Goal: Task Accomplishment & Management: Complete application form

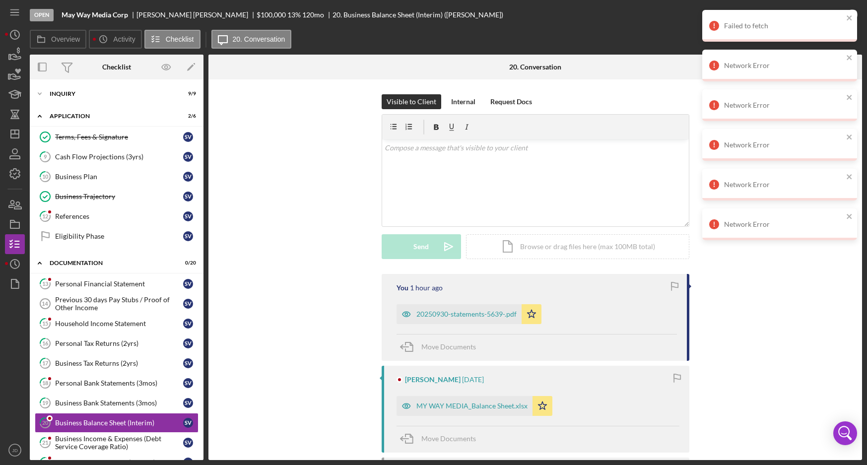
scroll to position [62, 0]
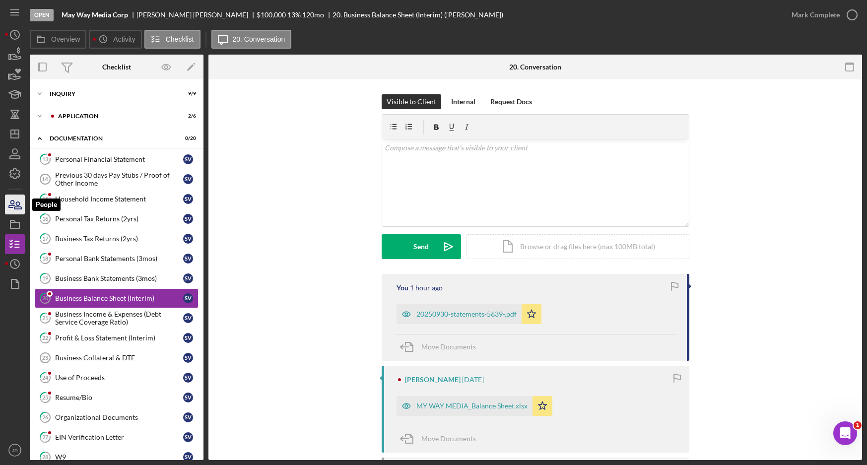
click at [16, 199] on icon "button" at bounding box center [14, 204] width 25 height 25
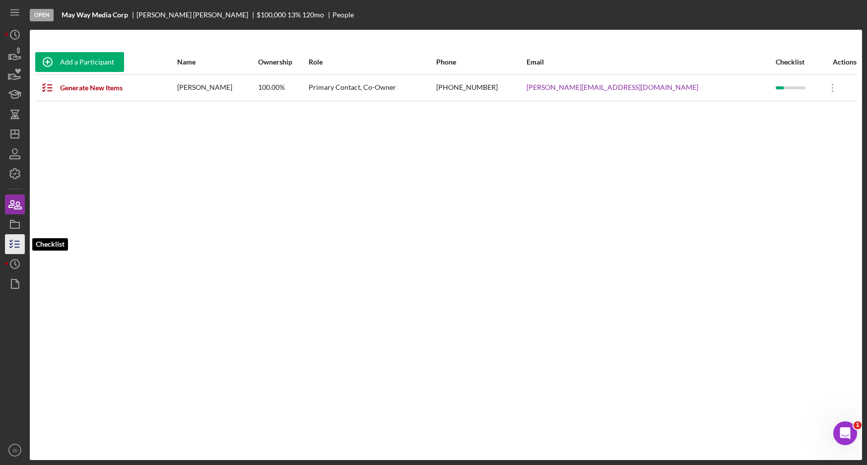
click at [16, 238] on icon "button" at bounding box center [14, 244] width 25 height 25
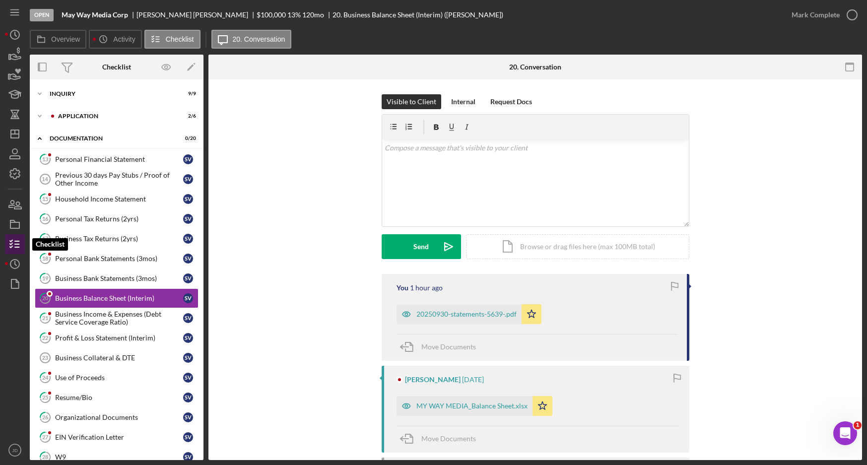
scroll to position [28, 0]
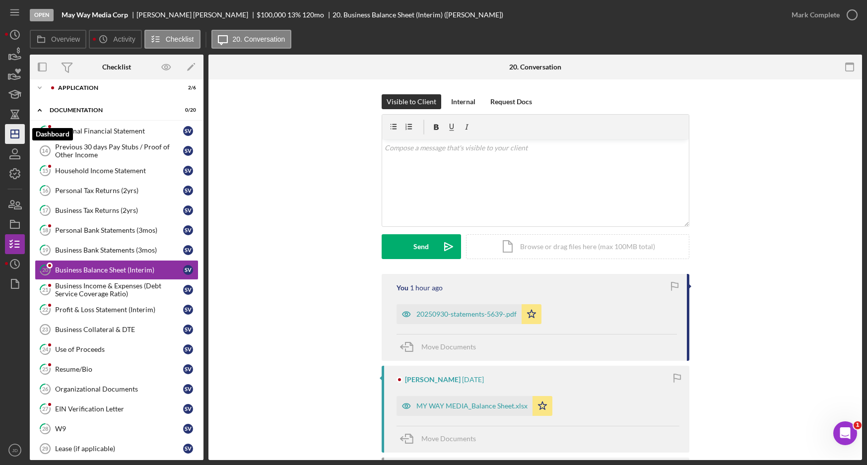
click at [12, 136] on icon "Icon/Dashboard" at bounding box center [14, 134] width 25 height 25
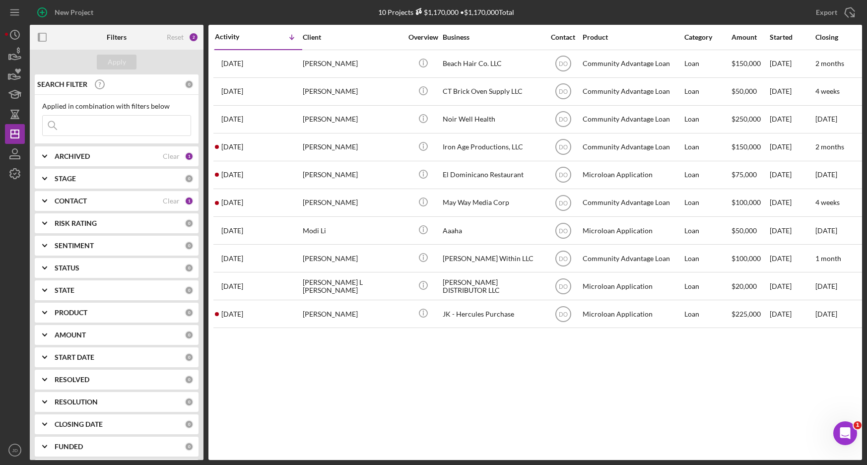
click at [43, 197] on icon "Icon/Expander" at bounding box center [44, 201] width 25 height 25
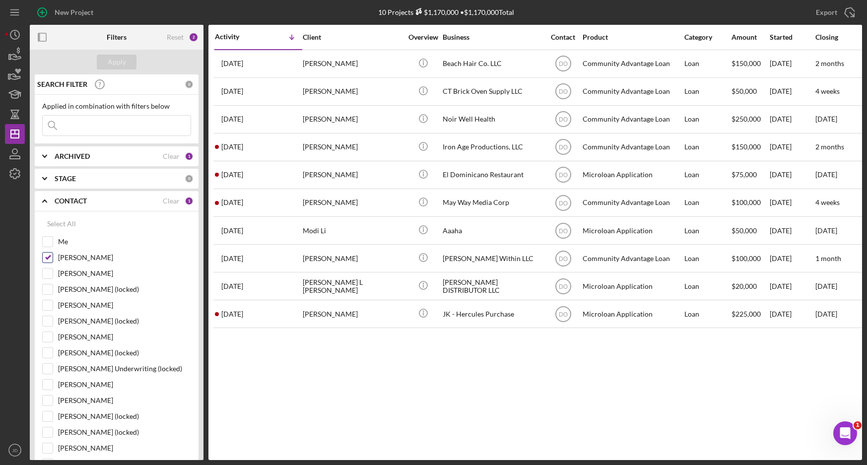
click at [50, 255] on input "[PERSON_NAME]" at bounding box center [48, 258] width 10 height 10
checkbox input "false"
click at [50, 241] on input "Me" at bounding box center [48, 242] width 10 height 10
checkbox input "true"
click at [125, 61] on div "Apply" at bounding box center [117, 62] width 18 height 15
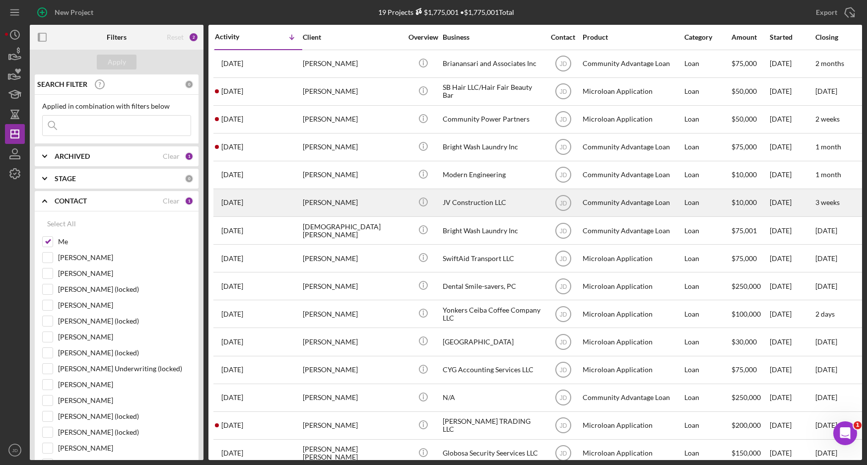
click at [344, 203] on div "[PERSON_NAME]" at bounding box center [352, 203] width 99 height 26
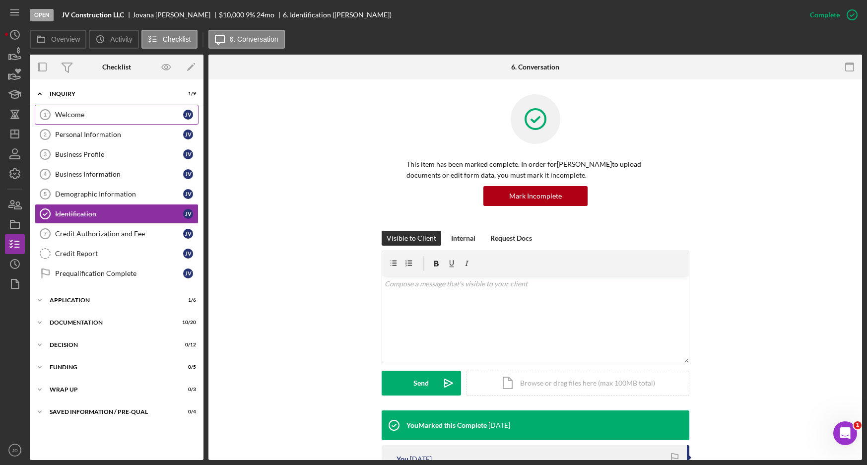
click at [82, 106] on link "Welcome 1 Welcome J V" at bounding box center [117, 115] width 164 height 20
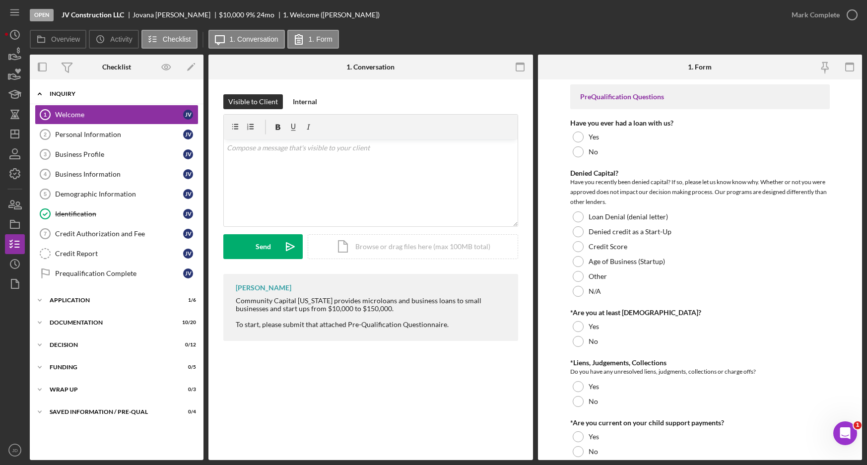
click at [39, 97] on icon "Icon/Expander" at bounding box center [40, 94] width 20 height 20
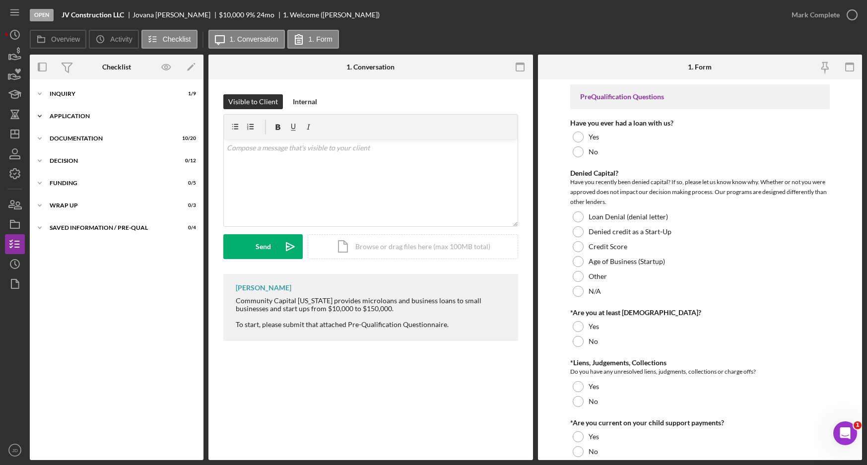
click at [42, 114] on icon "Icon/Expander" at bounding box center [40, 116] width 20 height 20
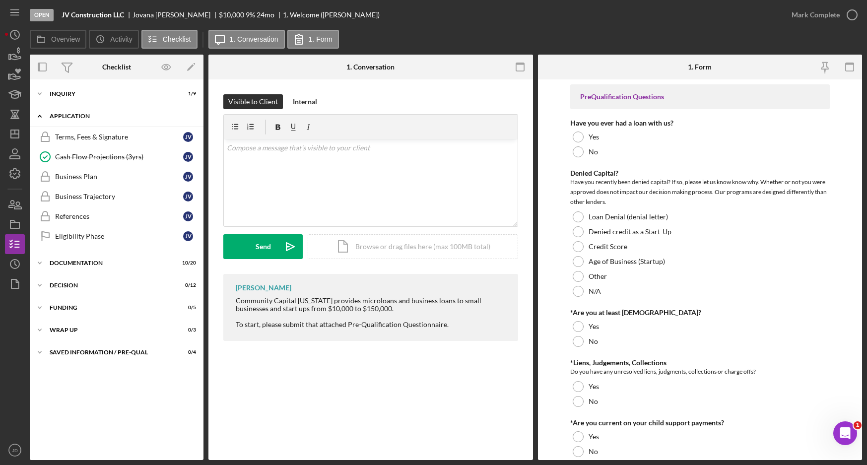
click at [42, 114] on icon "Icon/Expander" at bounding box center [40, 116] width 20 height 20
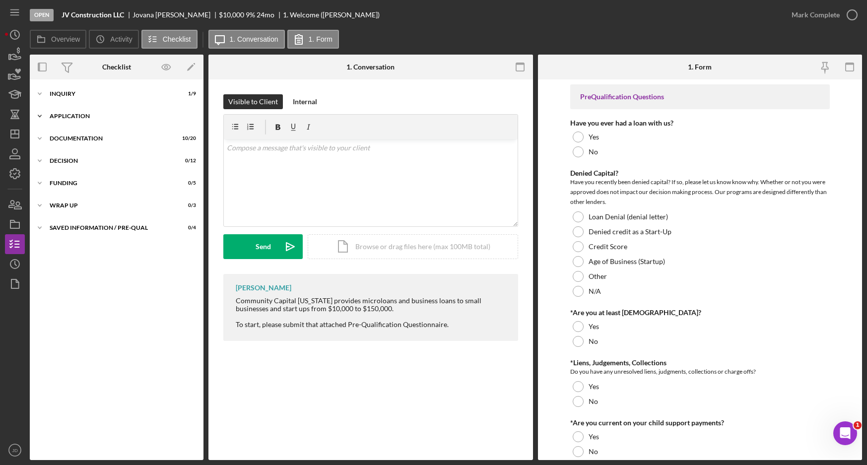
click at [42, 114] on icon "Icon/Expander" at bounding box center [40, 116] width 20 height 20
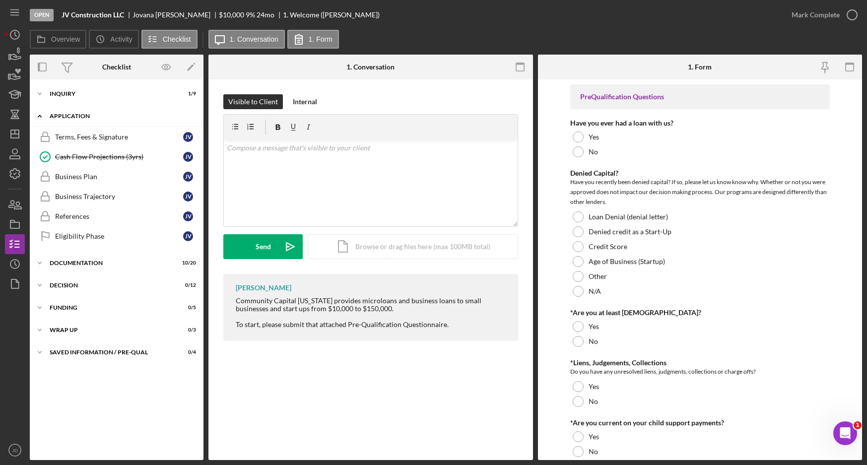
click at [42, 114] on icon "Icon/Expander" at bounding box center [40, 116] width 20 height 20
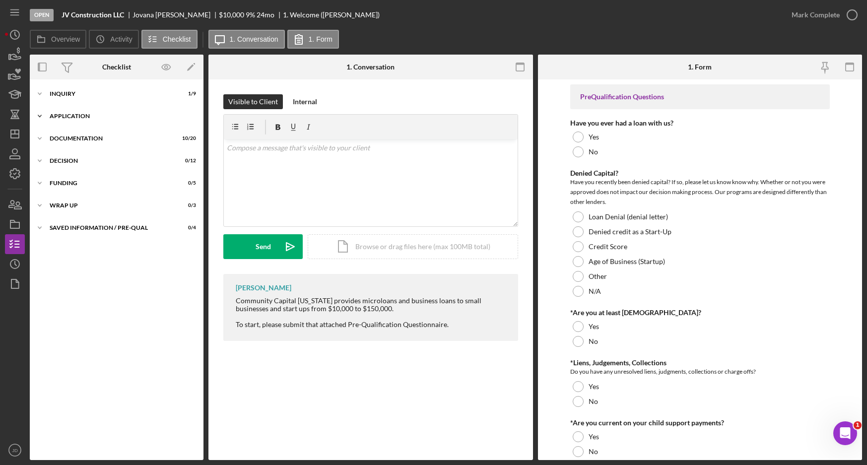
click at [42, 114] on icon "Icon/Expander" at bounding box center [40, 116] width 20 height 20
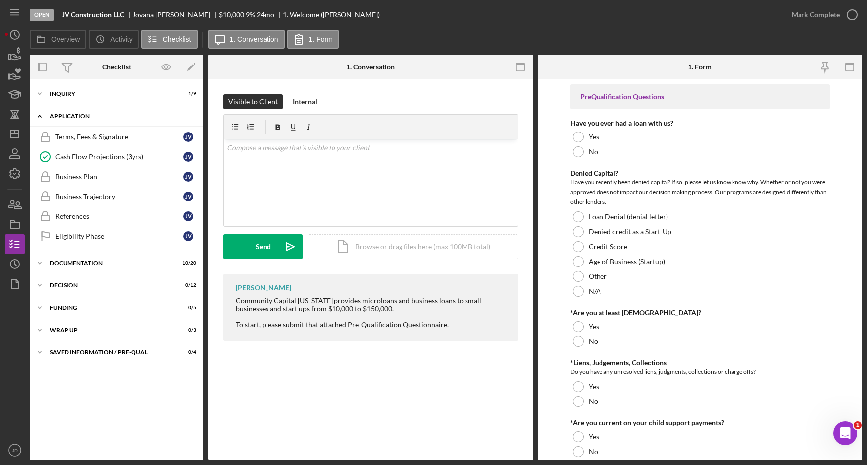
click at [42, 114] on icon "Icon/Expander" at bounding box center [40, 116] width 20 height 20
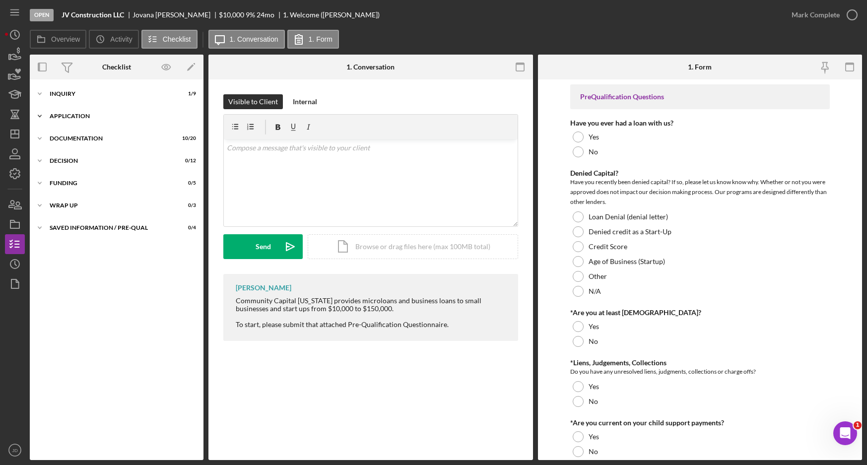
click at [43, 122] on icon "Icon/Expander" at bounding box center [40, 116] width 20 height 20
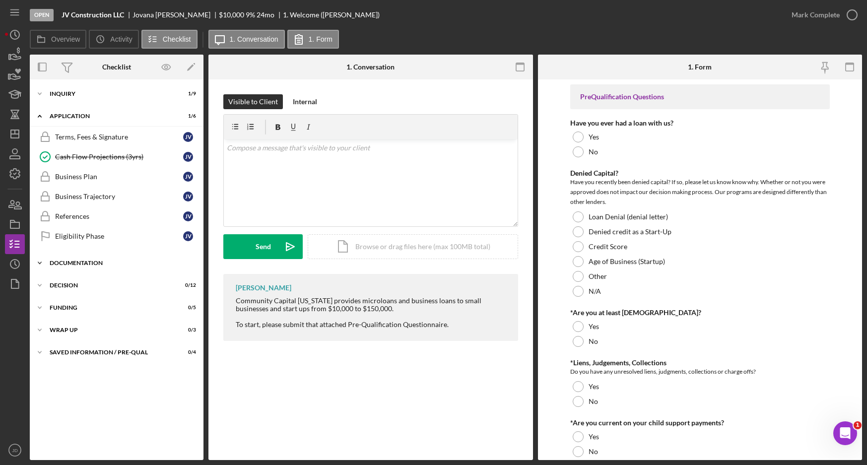
click at [42, 263] on icon "Icon/Expander" at bounding box center [40, 263] width 20 height 20
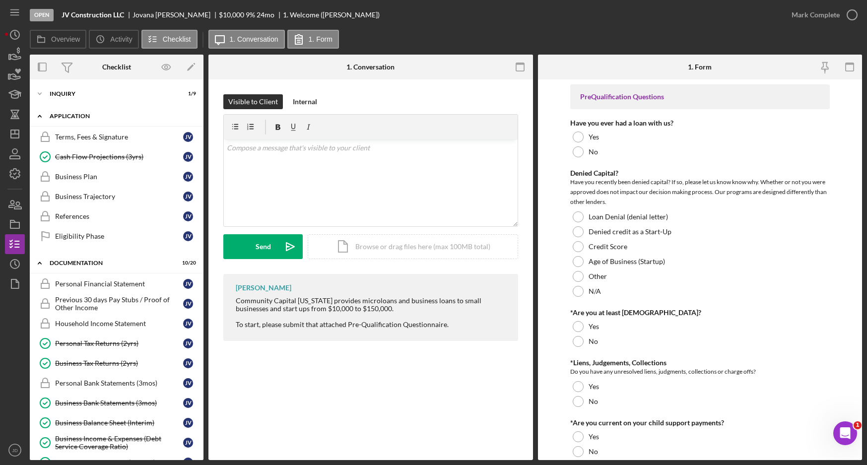
click at [37, 114] on icon "Icon/Expander" at bounding box center [40, 116] width 20 height 20
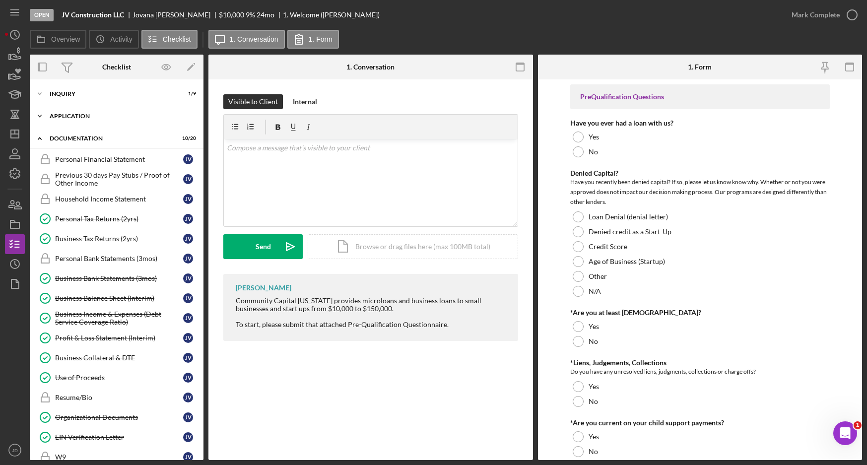
click at [37, 114] on icon "Icon/Expander" at bounding box center [40, 116] width 20 height 20
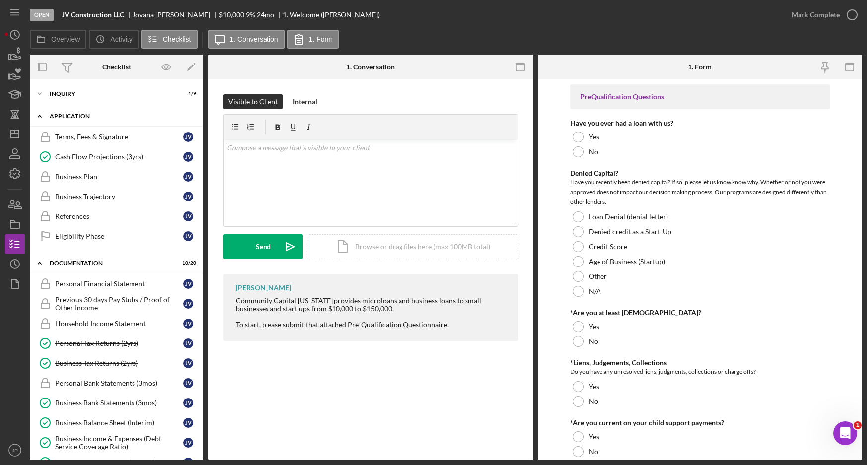
click at [40, 113] on icon "Icon/Expander" at bounding box center [40, 116] width 20 height 20
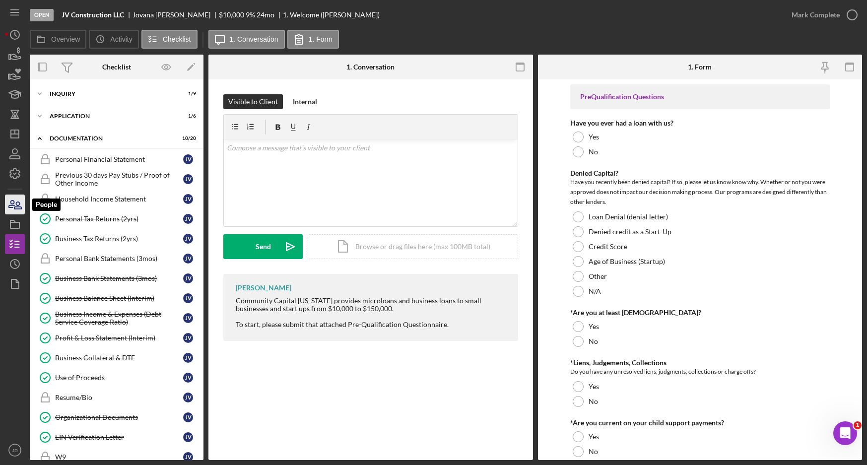
click at [13, 207] on icon "button" at bounding box center [14, 204] width 25 height 25
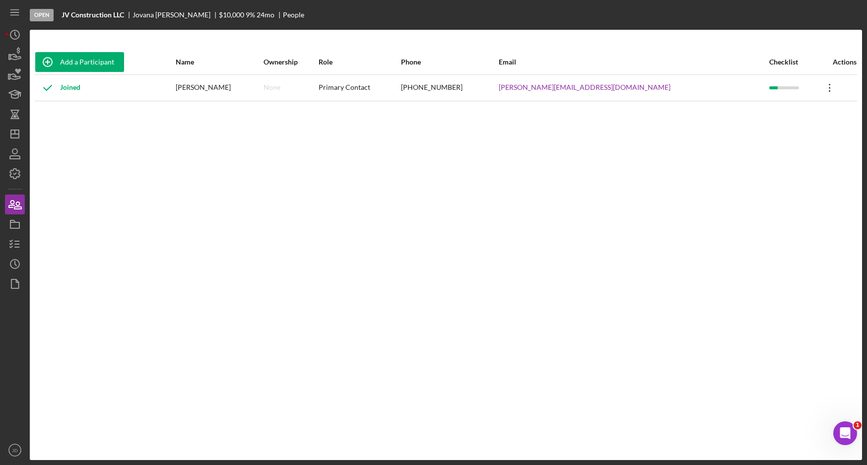
click at [821, 87] on icon "Icon/Overflow" at bounding box center [829, 87] width 25 height 25
click at [642, 138] on div "Add a Participant Name Ownership Role Phone Email Checklist Actions Joined [PER…" at bounding box center [446, 245] width 832 height 391
click at [15, 239] on icon "button" at bounding box center [14, 244] width 25 height 25
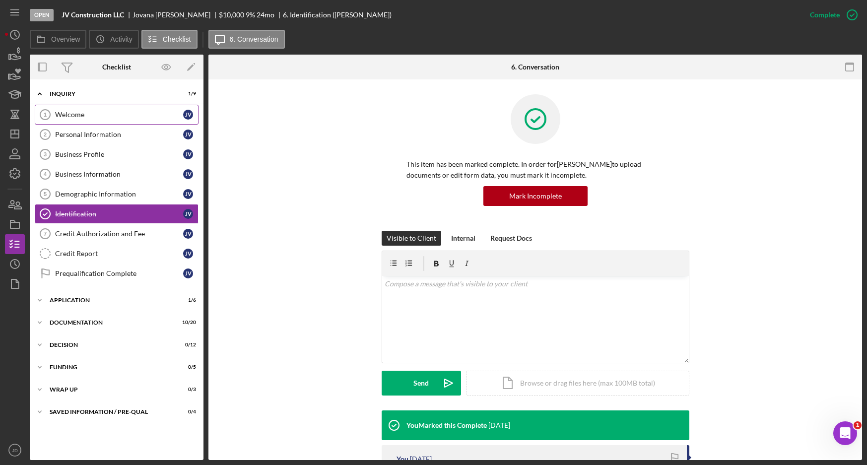
click at [65, 116] on div "Welcome" at bounding box center [119, 115] width 128 height 8
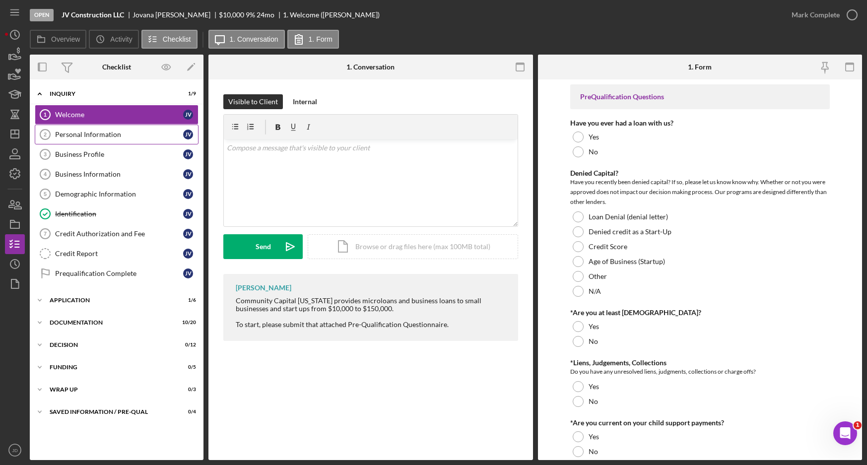
click at [82, 131] on div "Personal Information" at bounding box center [119, 135] width 128 height 8
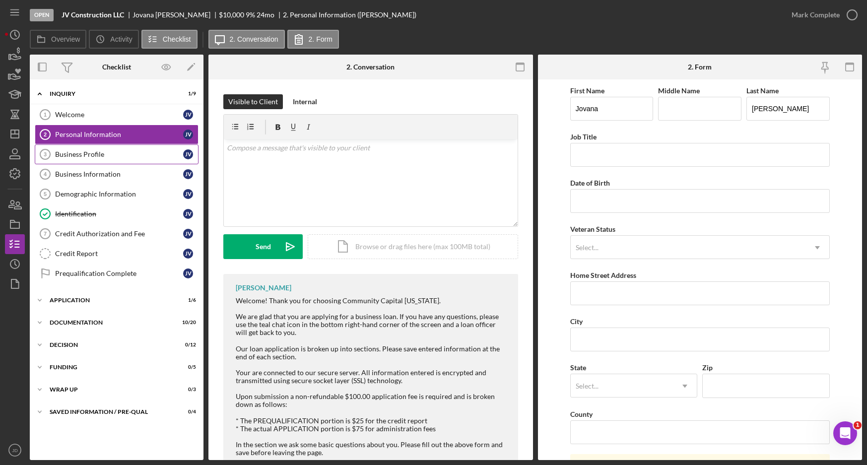
click at [102, 153] on div "Business Profile" at bounding box center [119, 154] width 128 height 8
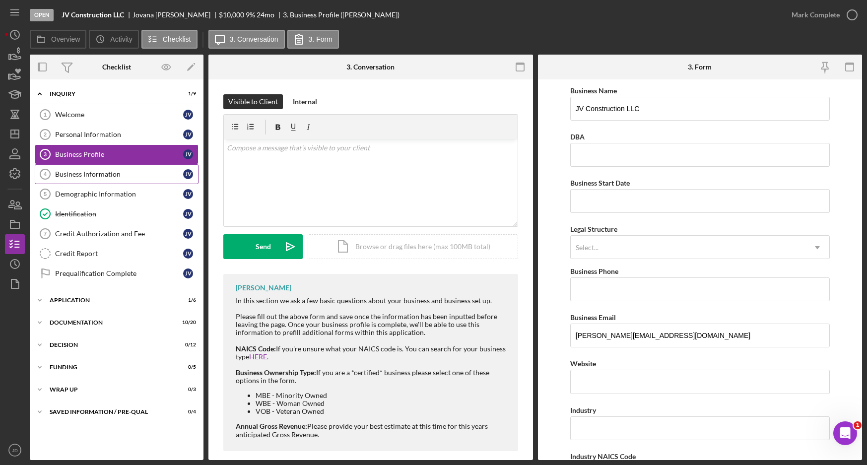
click at [80, 173] on div "Business Information" at bounding box center [119, 174] width 128 height 8
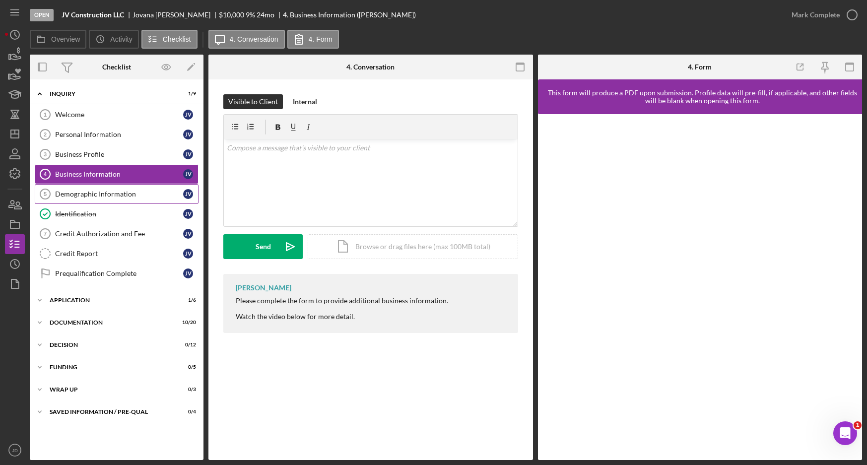
click at [83, 192] on div "Demographic Information" at bounding box center [119, 194] width 128 height 8
